Goal: Task Accomplishment & Management: Use online tool/utility

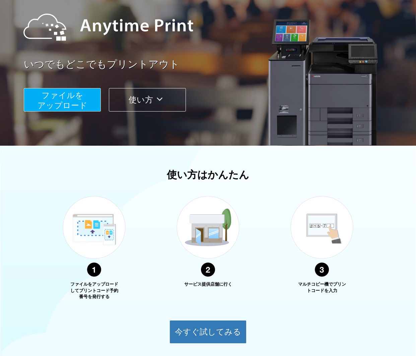
scroll to position [68, 0]
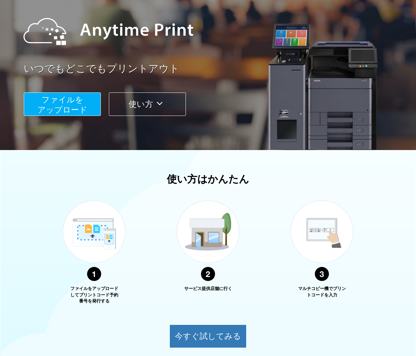
click at [46, 104] on button "ファイルを ​​アップロード" at bounding box center [62, 103] width 77 height 23
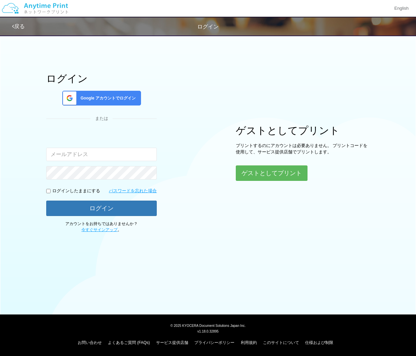
click at [90, 101] on div "Google アカウントでログイン" at bounding box center [101, 98] width 79 height 15
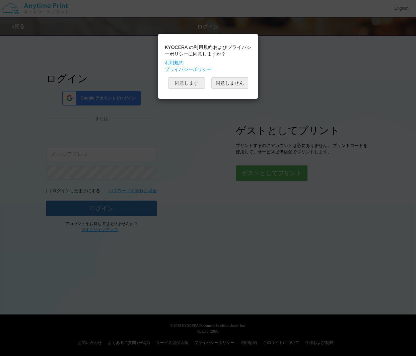
click at [193, 86] on button "同意します" at bounding box center [186, 82] width 37 height 11
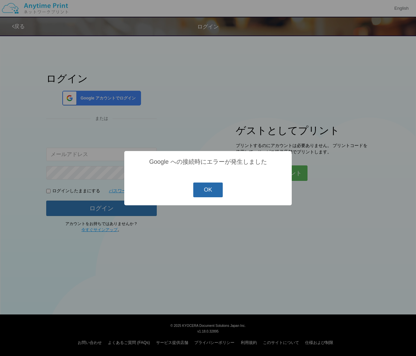
click at [209, 194] on button "OK" at bounding box center [208, 189] width 30 height 15
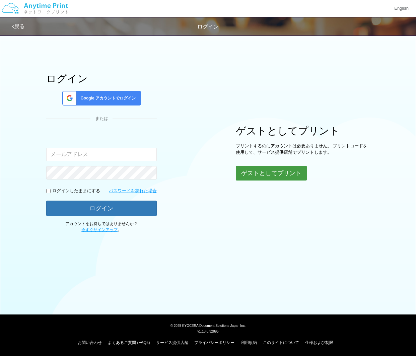
click at [275, 170] on button "ゲストとしてプリント" at bounding box center [271, 173] width 71 height 15
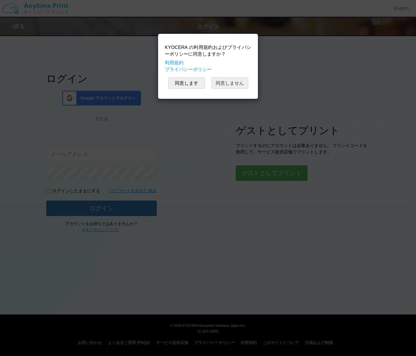
click at [224, 82] on button "同意しません" at bounding box center [229, 82] width 37 height 11
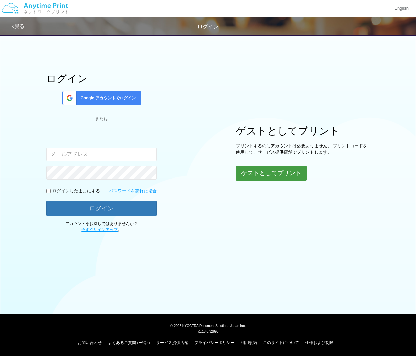
click at [284, 169] on button "ゲストとしてプリント" at bounding box center [271, 173] width 71 height 15
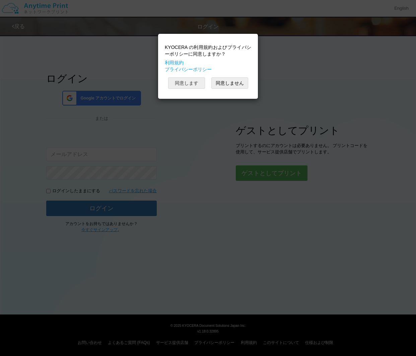
click at [186, 79] on button "同意します" at bounding box center [186, 82] width 37 height 11
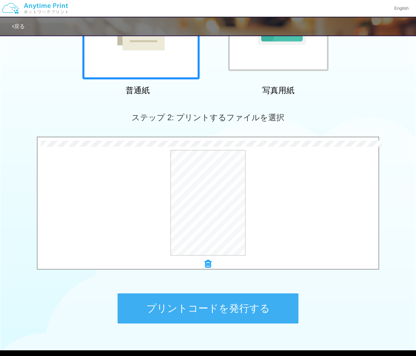
scroll to position [118, 0]
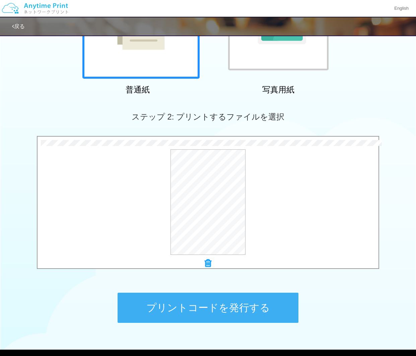
click at [217, 310] on button "プリントコードを発行する" at bounding box center [207, 307] width 181 height 30
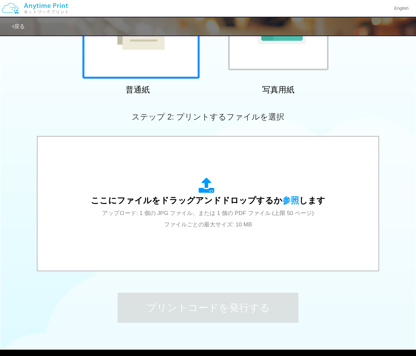
scroll to position [0, 0]
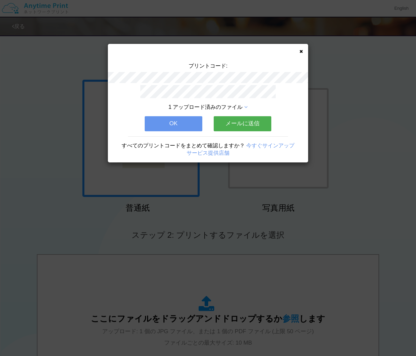
click at [301, 52] on icon at bounding box center [300, 51] width 3 height 4
